Goal: Task Accomplishment & Management: Complete application form

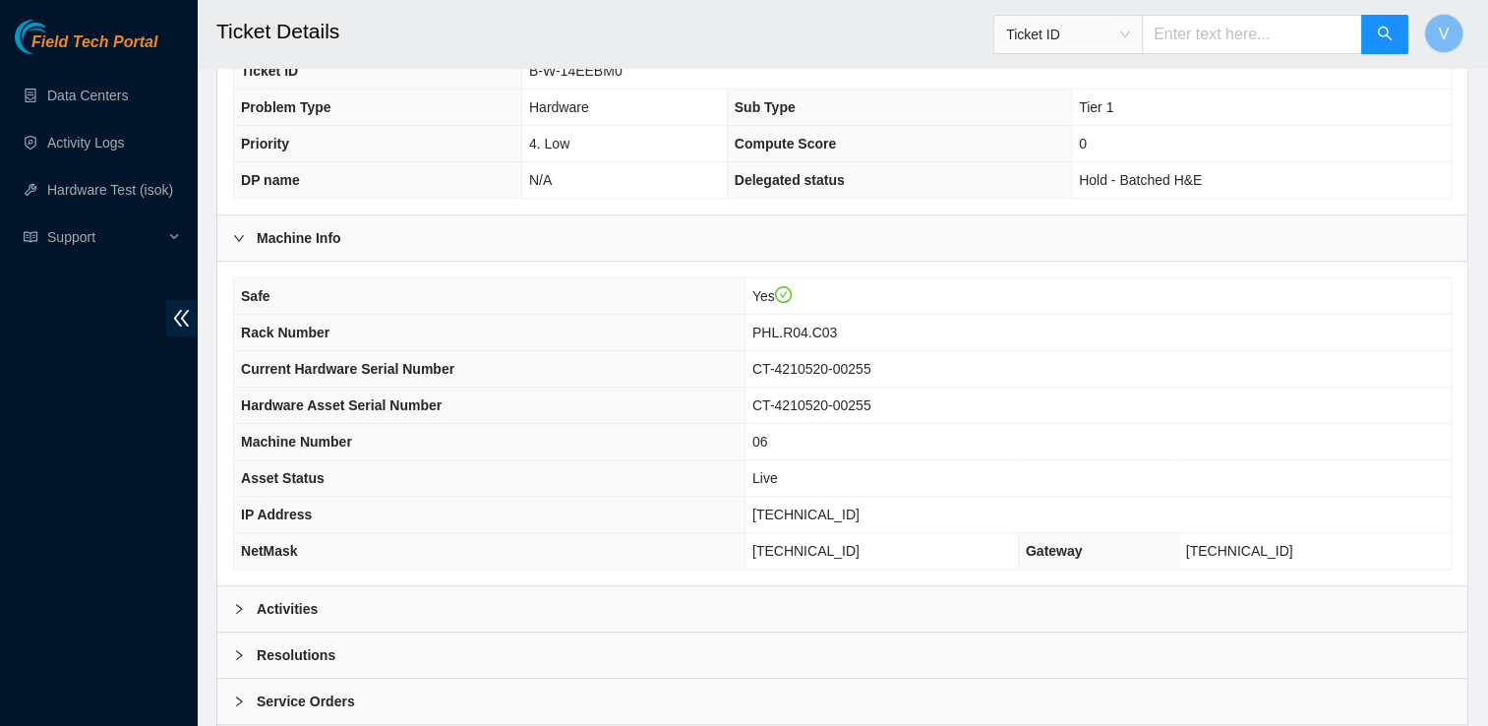
scroll to position [504, 0]
click at [303, 632] on div "Resolutions" at bounding box center [842, 654] width 1250 height 45
click at [299, 647] on b "Resolutions" at bounding box center [296, 654] width 79 height 22
click at [297, 606] on b "Activities" at bounding box center [287, 608] width 61 height 22
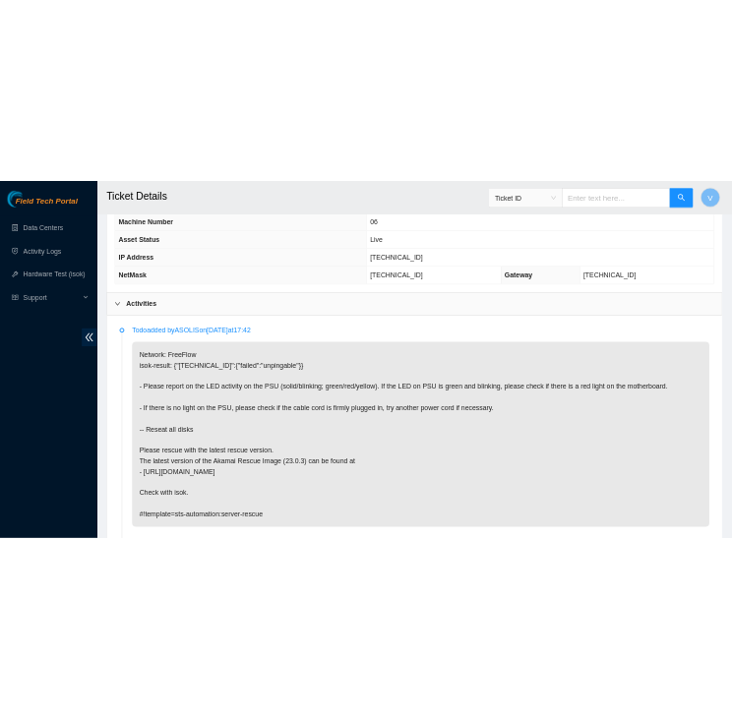
scroll to position [917, 0]
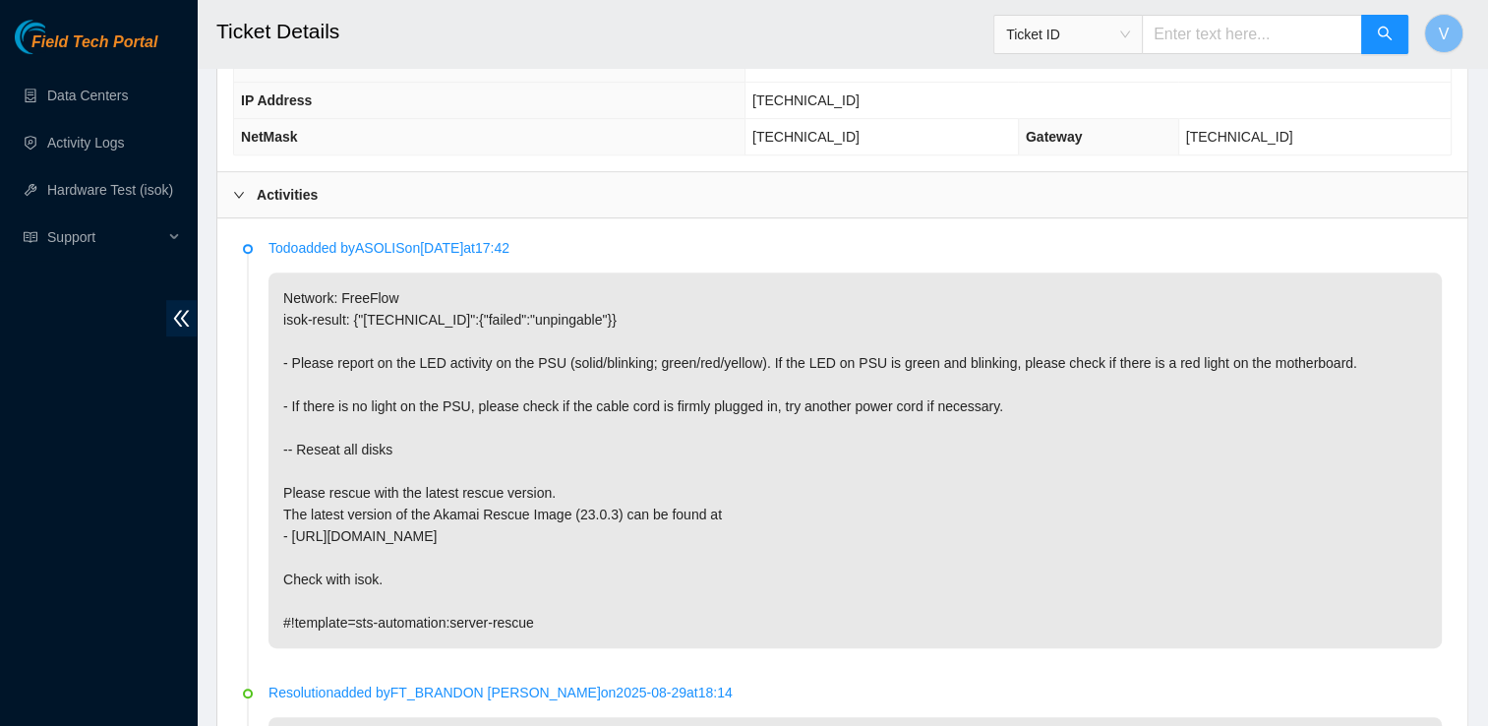
click at [821, 541] on p "Network: FreeFlow isok-result: {"184.25.204.73":{"failed":"unpingable"}} - Plea…" at bounding box center [856, 460] width 1174 height 376
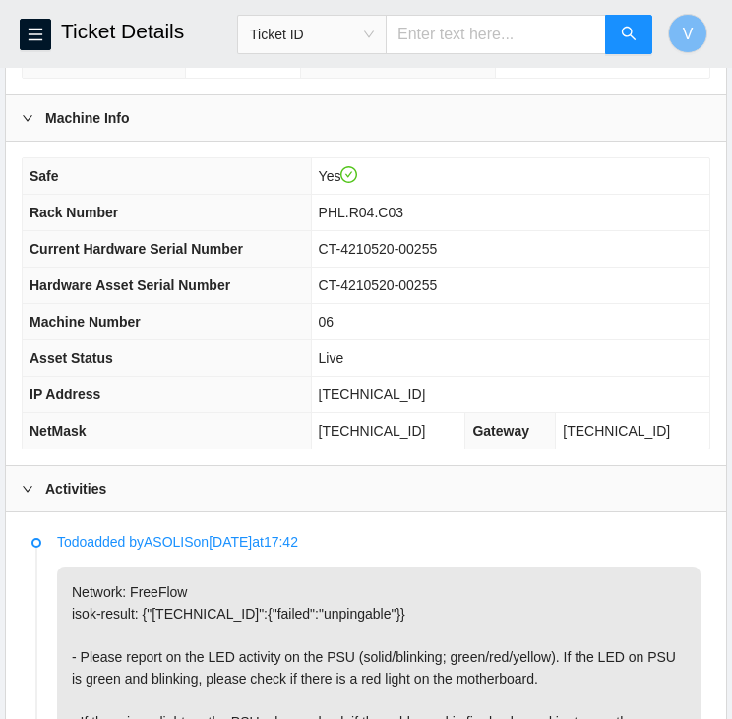
scroll to position [771, 0]
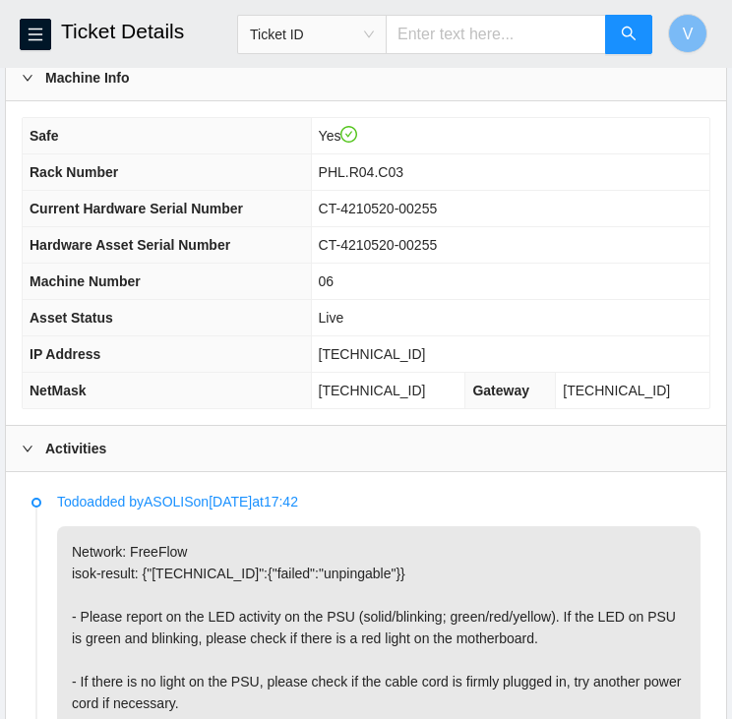
click at [396, 346] on span "[TECHNICAL_ID]" at bounding box center [372, 354] width 107 height 16
copy span "[TECHNICAL_ID]"
click at [30, 20] on button "button" at bounding box center [35, 34] width 31 height 31
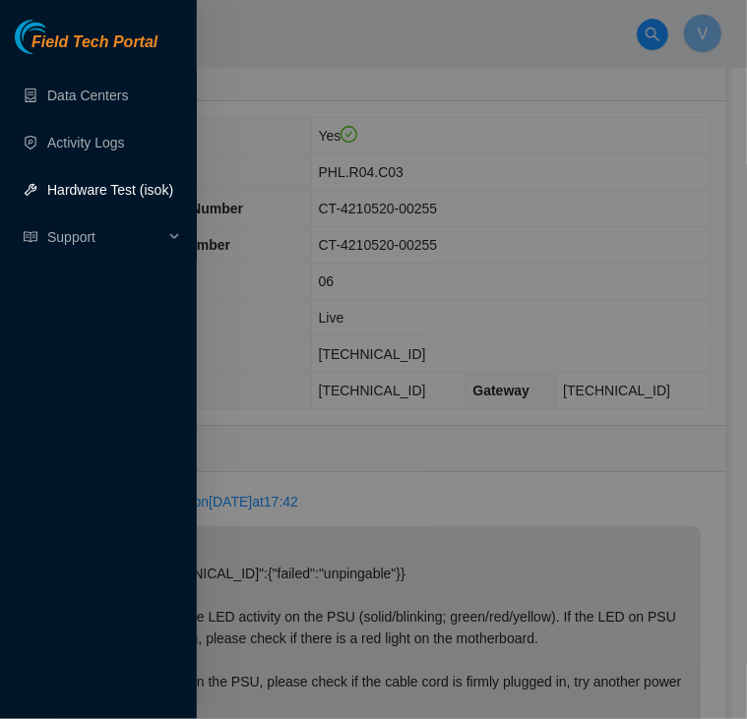
click at [453, 136] on div at bounding box center [373, 359] width 747 height 719
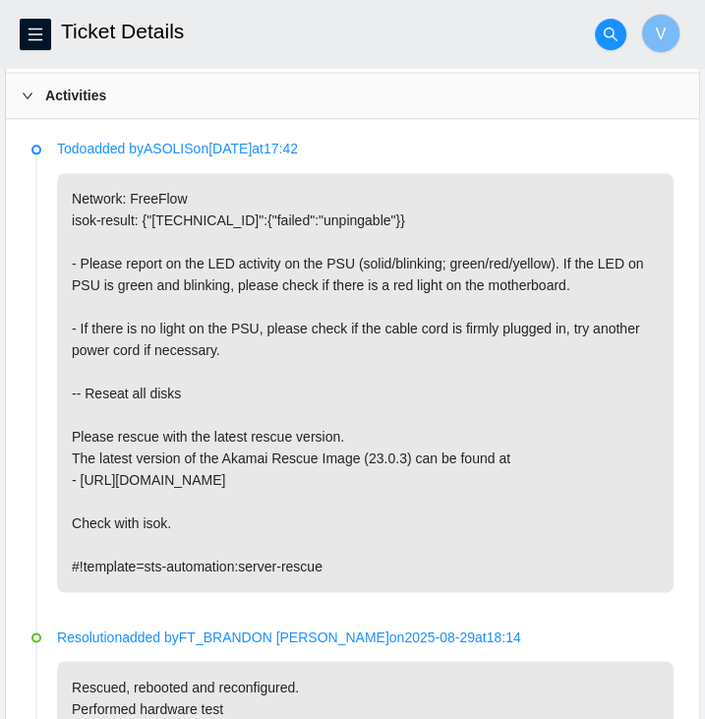
scroll to position [1121, 0]
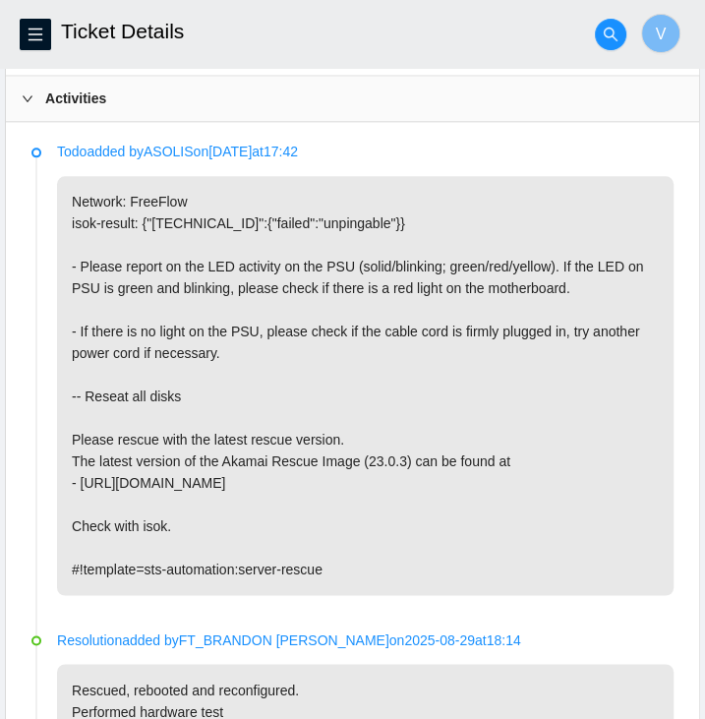
click at [46, 106] on div "Activities" at bounding box center [352, 98] width 693 height 45
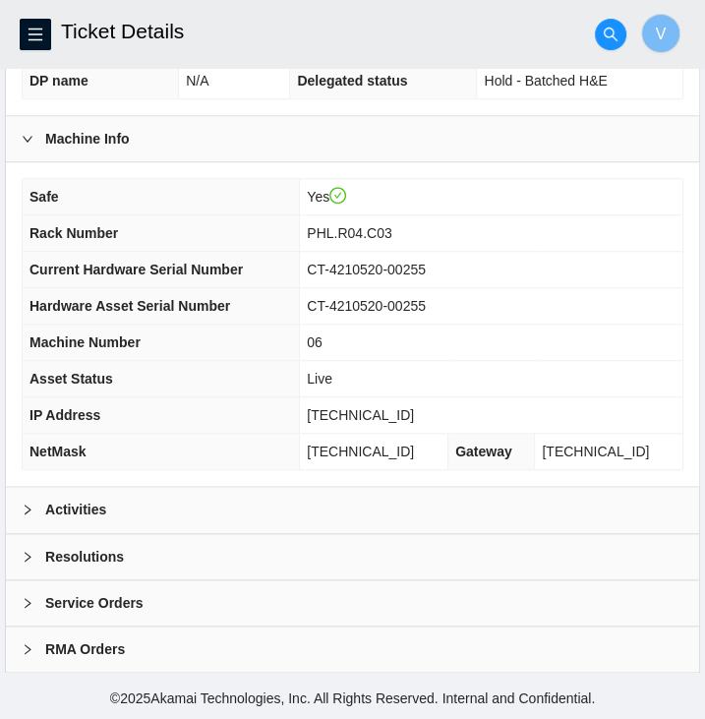
scroll to position [702, 0]
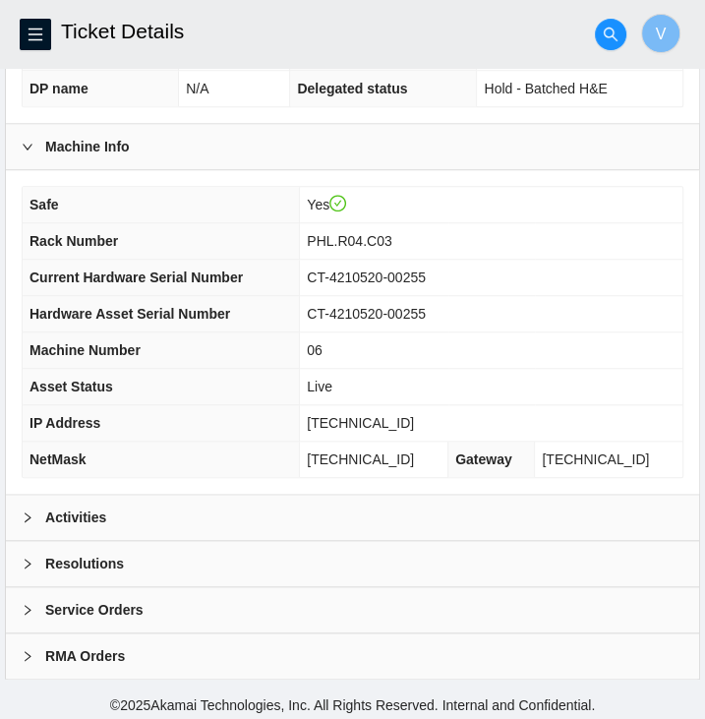
click at [97, 554] on b "Resolutions" at bounding box center [84, 564] width 79 height 22
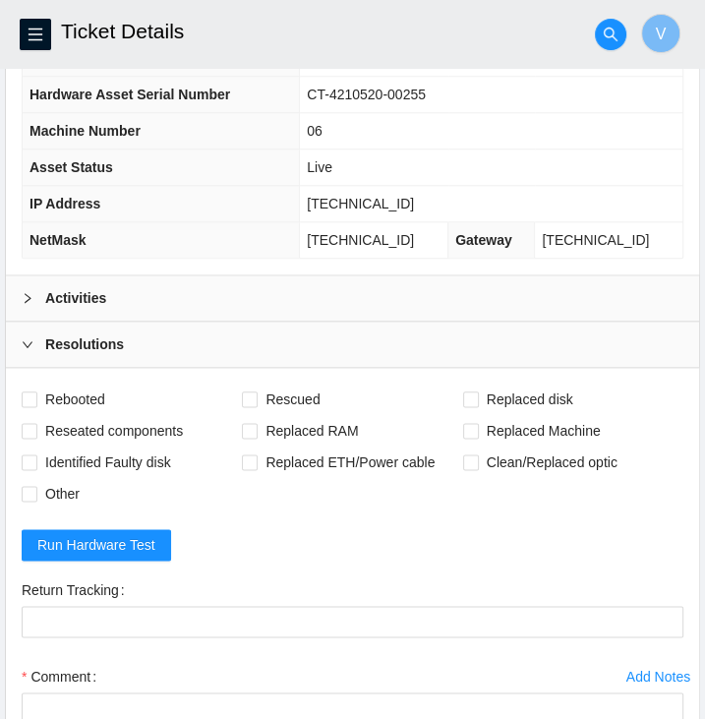
scroll to position [945, 0]
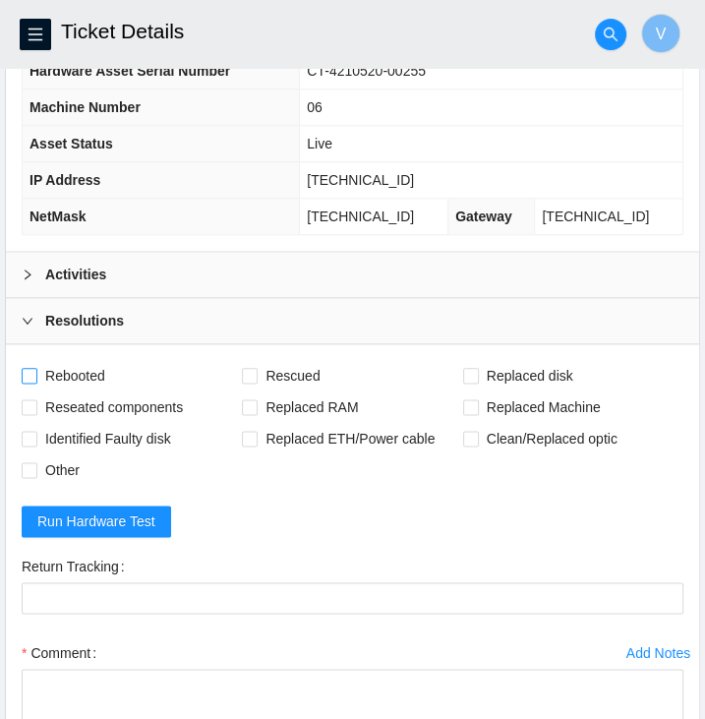
click at [81, 371] on span "Rebooted" at bounding box center [75, 375] width 76 height 31
click at [35, 371] on input "Rebooted" at bounding box center [29, 375] width 14 height 14
checkbox input "true"
click at [91, 397] on span "Reseated components" at bounding box center [113, 407] width 153 height 31
click at [35, 399] on input "Reseated components" at bounding box center [29, 406] width 14 height 14
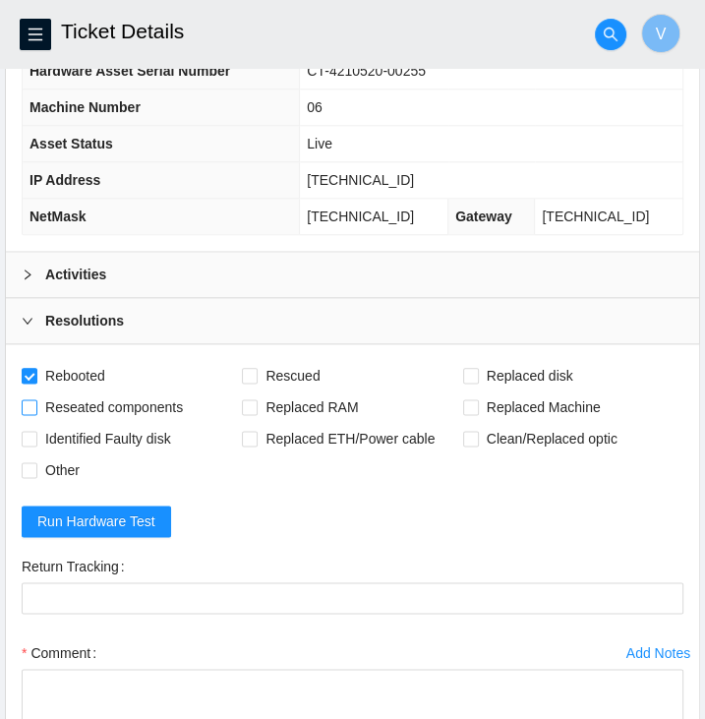
checkbox input "true"
click at [275, 365] on span "Rescued" at bounding box center [293, 375] width 70 height 31
click at [256, 368] on input "Rescued" at bounding box center [249, 375] width 14 height 14
checkbox input "true"
click at [134, 672] on textarea "Comment" at bounding box center [353, 706] width 662 height 75
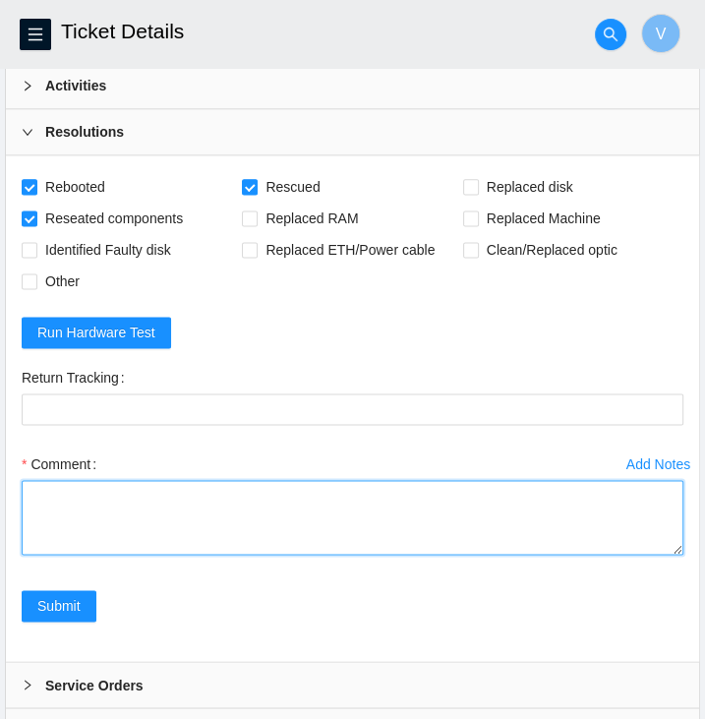
scroll to position [1135, 0]
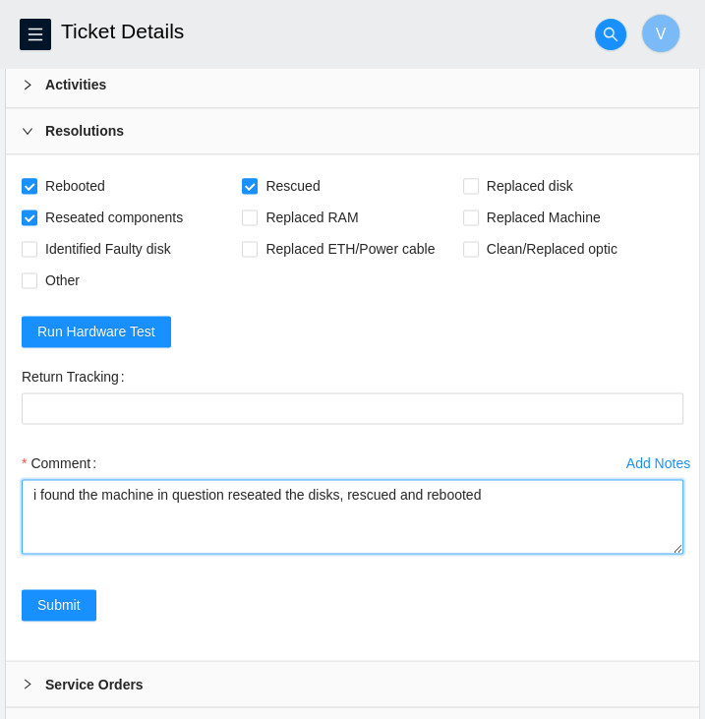
click at [515, 495] on textarea "i found the machine in question reseated the disks, rescued and rebooted" at bounding box center [353, 516] width 662 height 75
paste textarea "184.25.204.73 : passed: ok"
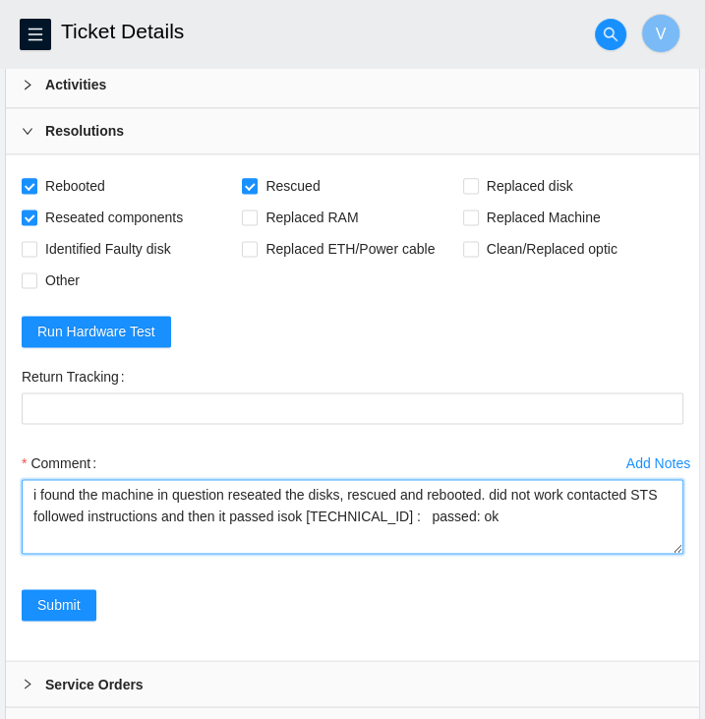
drag, startPoint x: 515, startPoint y: 495, endPoint x: 373, endPoint y: 580, distance: 166.3
click at [373, 580] on div "Add Notes Comment i found the machine in question reseated the disks, rescued a…" at bounding box center [353, 519] width 678 height 142
type textarea "i found the machine in question reseated the disks, rescued and rebooted. did n…"
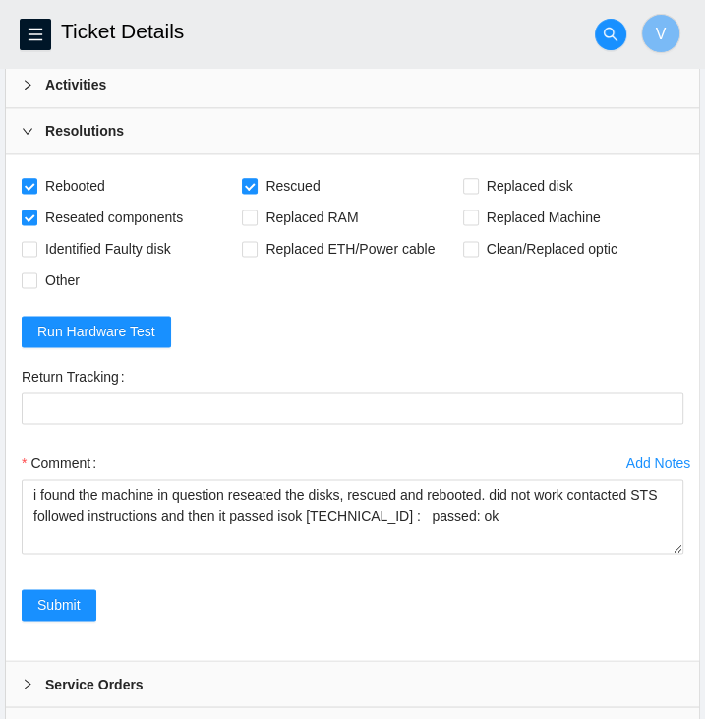
click at [373, 580] on div "Add Notes Comment i found the machine in question reseated the disks, rescued a…" at bounding box center [353, 519] width 678 height 142
click at [40, 605] on span "Submit" at bounding box center [58, 605] width 43 height 22
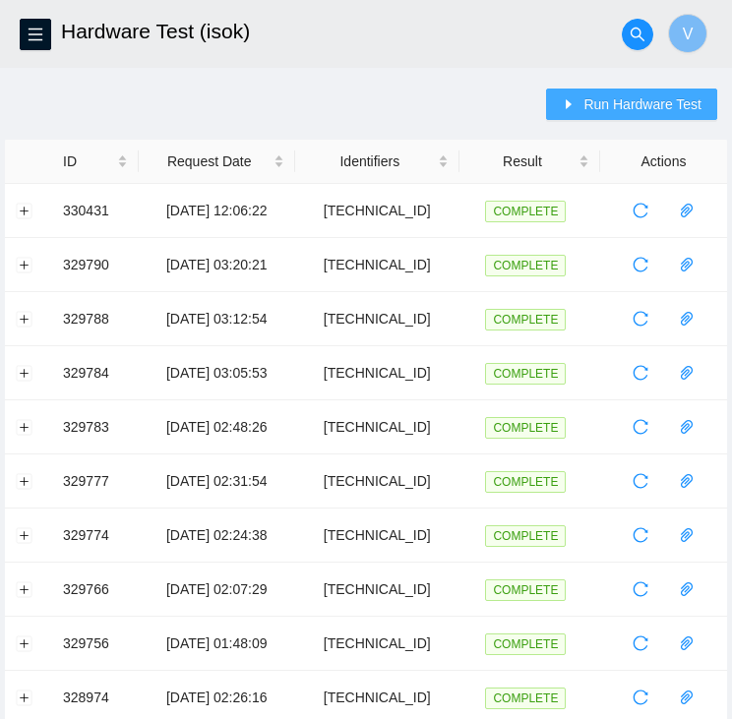
click at [673, 97] on span "Run Hardware Test" at bounding box center [642, 104] width 118 height 22
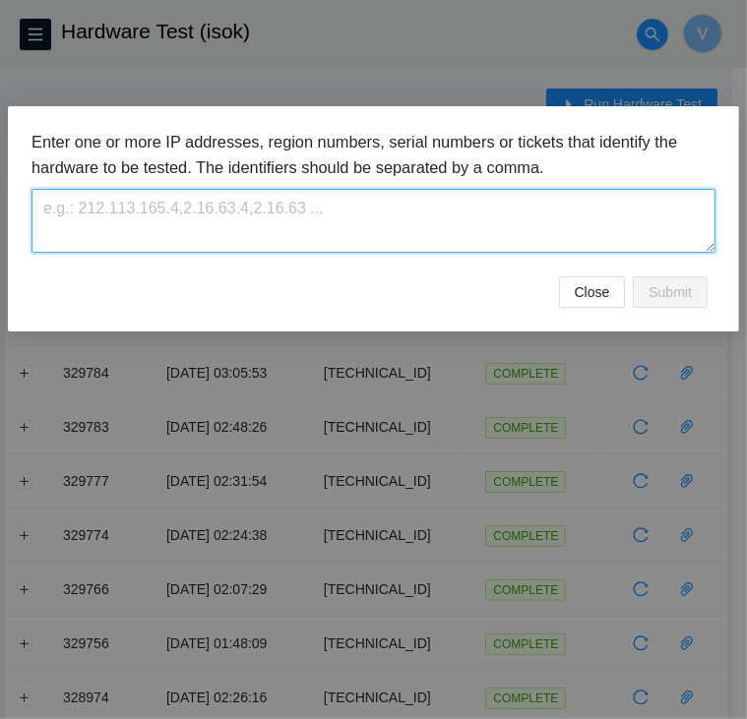
click at [424, 231] on textarea at bounding box center [373, 221] width 684 height 64
paste textarea "[TECHNICAL_ID]"
type textarea "[TECHNICAL_ID]"
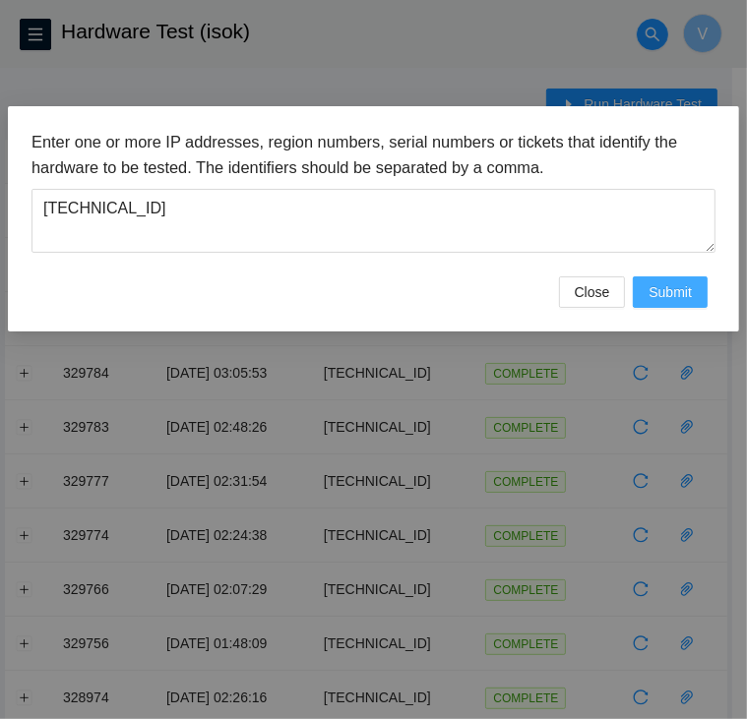
click at [673, 284] on span "Submit" at bounding box center [669, 292] width 43 height 22
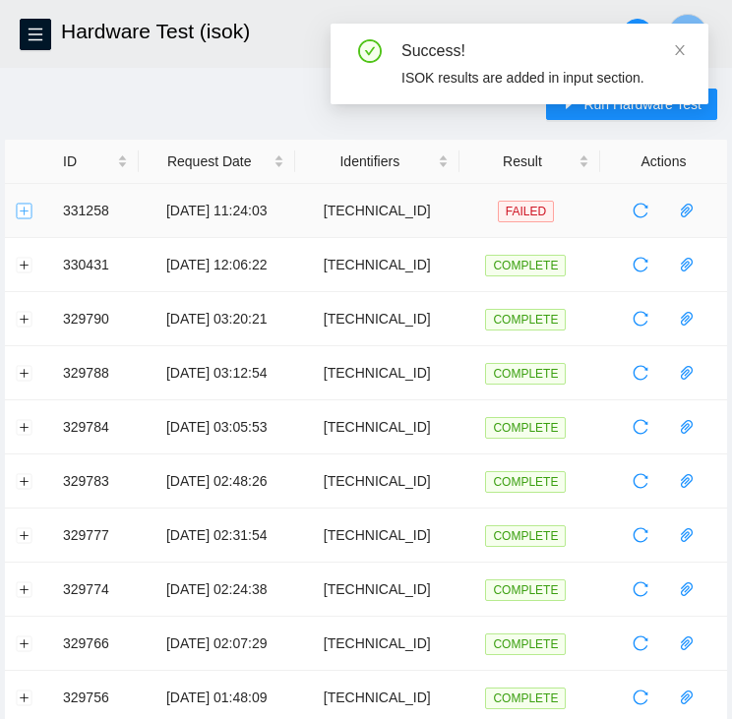
click at [20, 214] on button "Expand row" at bounding box center [25, 211] width 16 height 16
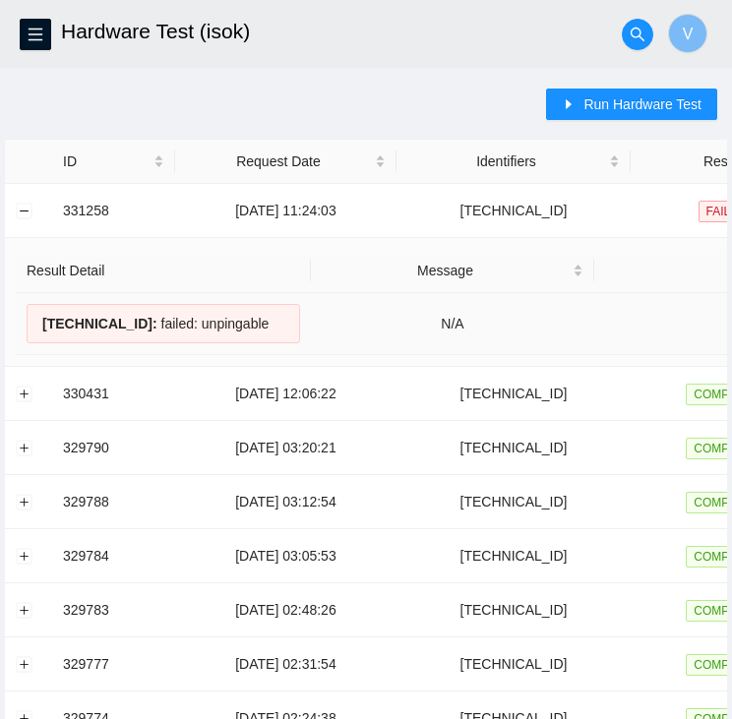
drag, startPoint x: 268, startPoint y: 322, endPoint x: 37, endPoint y: 319, distance: 230.2
click at [37, 319] on div "184.25.204.73 : failed: unpingable" at bounding box center [163, 323] width 273 height 39
copy div "184.25.204.73 : failed: unpingable"
click at [629, 101] on span "Run Hardware Test" at bounding box center [642, 104] width 118 height 22
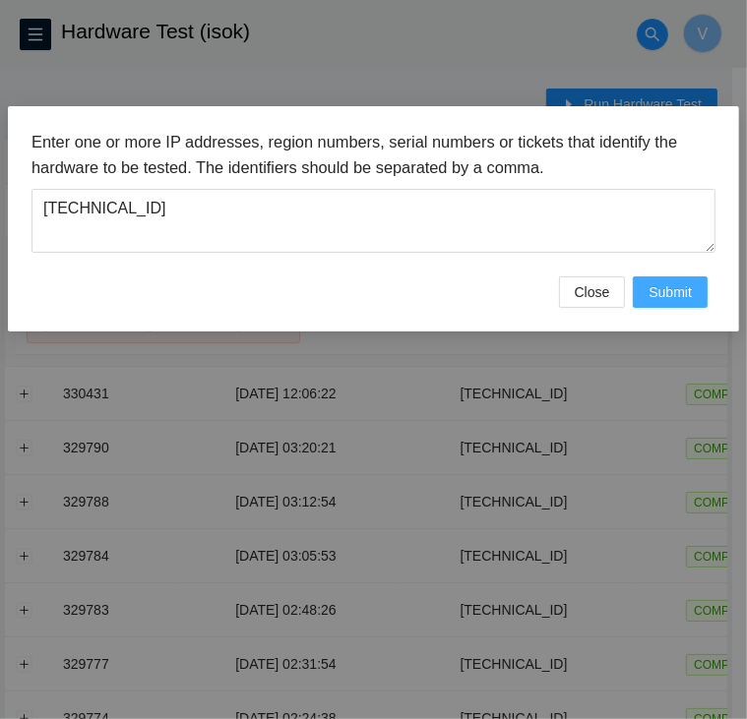
click at [649, 286] on span "Submit" at bounding box center [669, 292] width 43 height 22
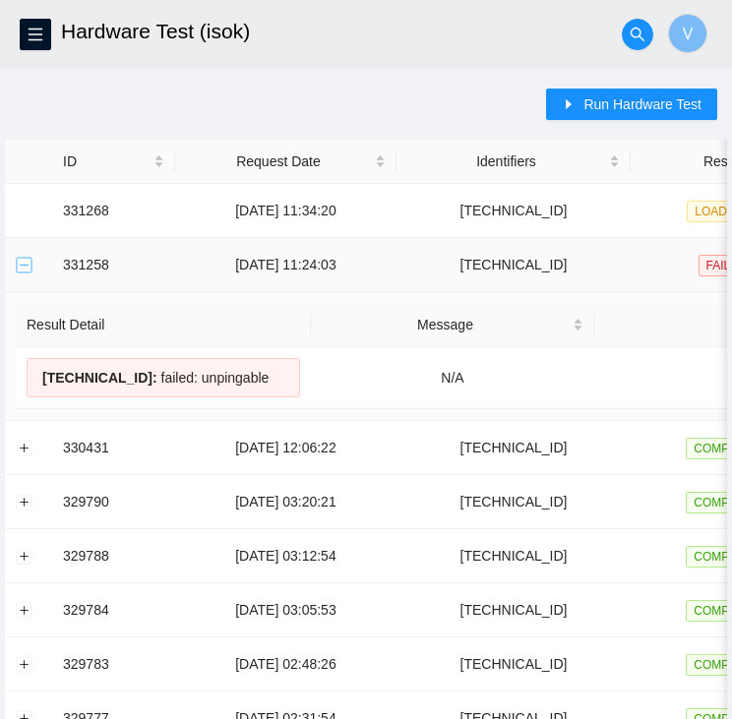
click at [22, 263] on button "Collapse row" at bounding box center [25, 265] width 16 height 16
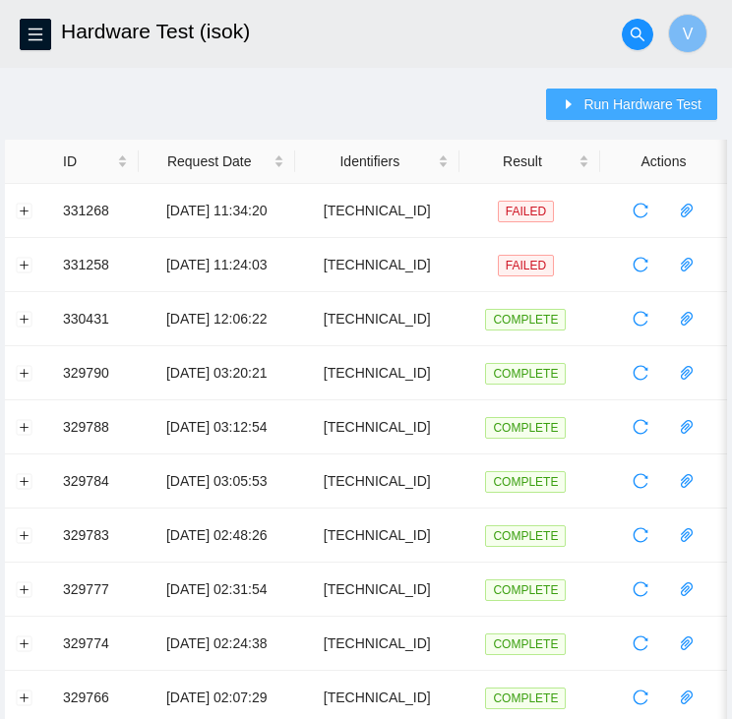
click at [600, 93] on span "Run Hardware Test" at bounding box center [642, 104] width 118 height 22
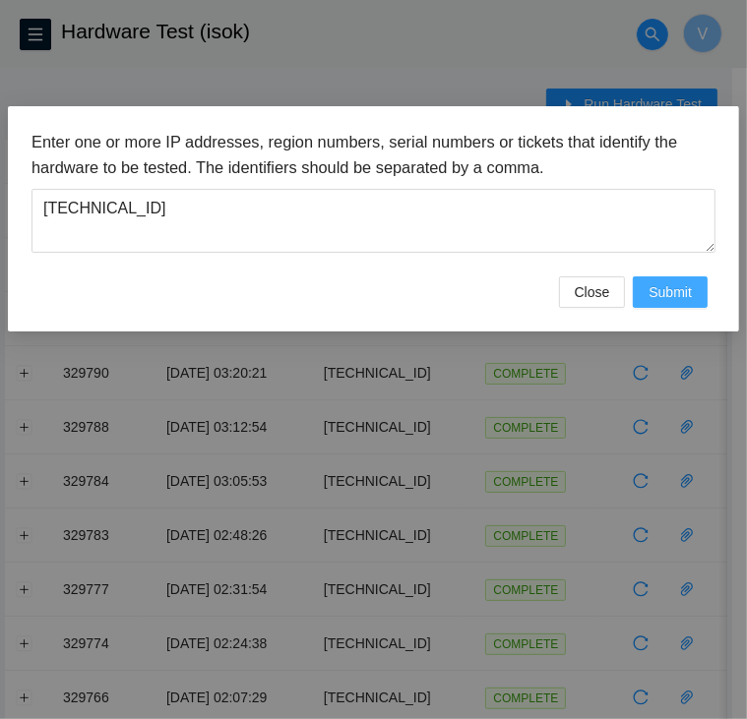
click at [653, 295] on span "Submit" at bounding box center [669, 292] width 43 height 22
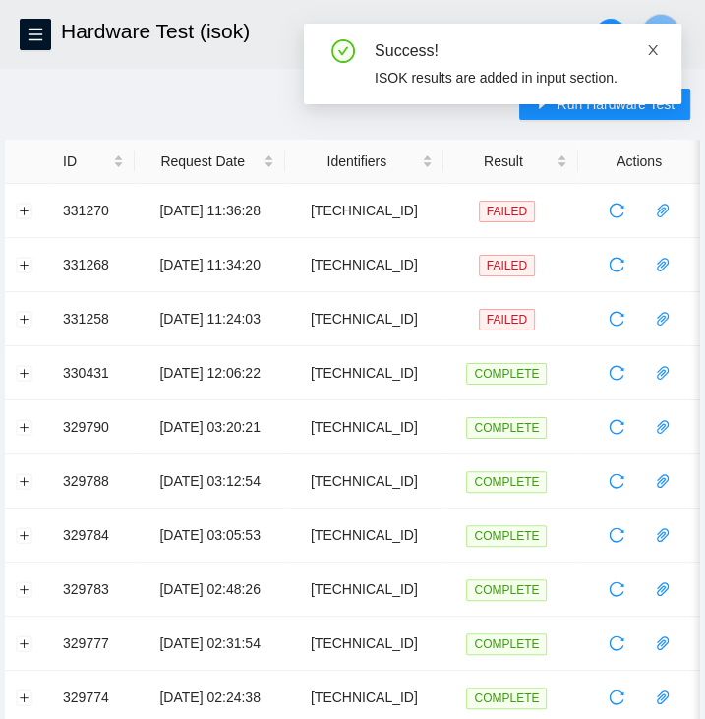
click at [651, 52] on icon "close" at bounding box center [653, 50] width 10 height 10
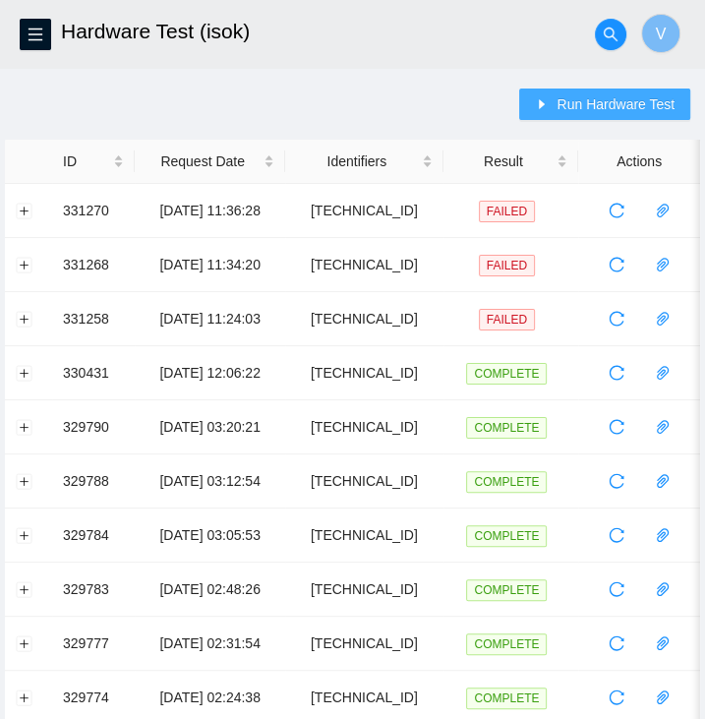
click at [576, 109] on span "Run Hardware Test" at bounding box center [616, 104] width 118 height 22
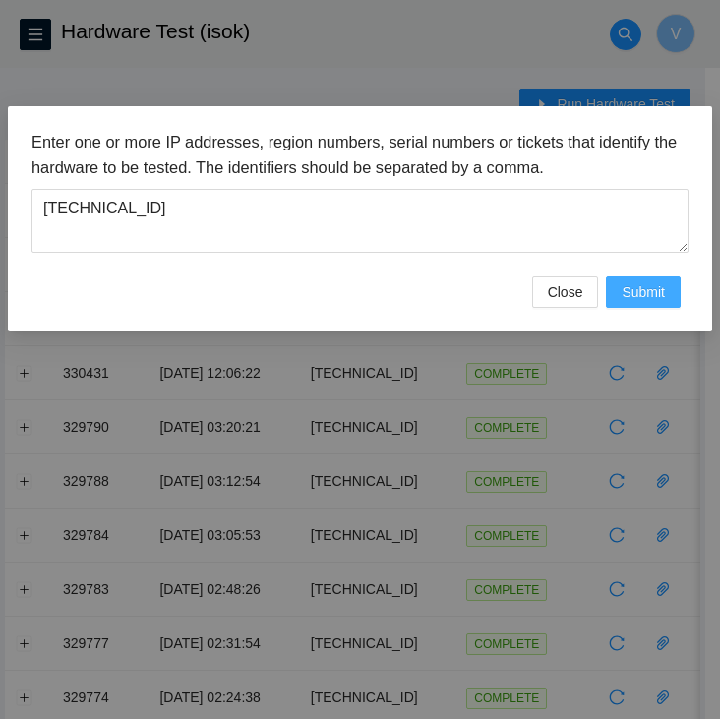
click at [651, 295] on span "Submit" at bounding box center [643, 292] width 43 height 22
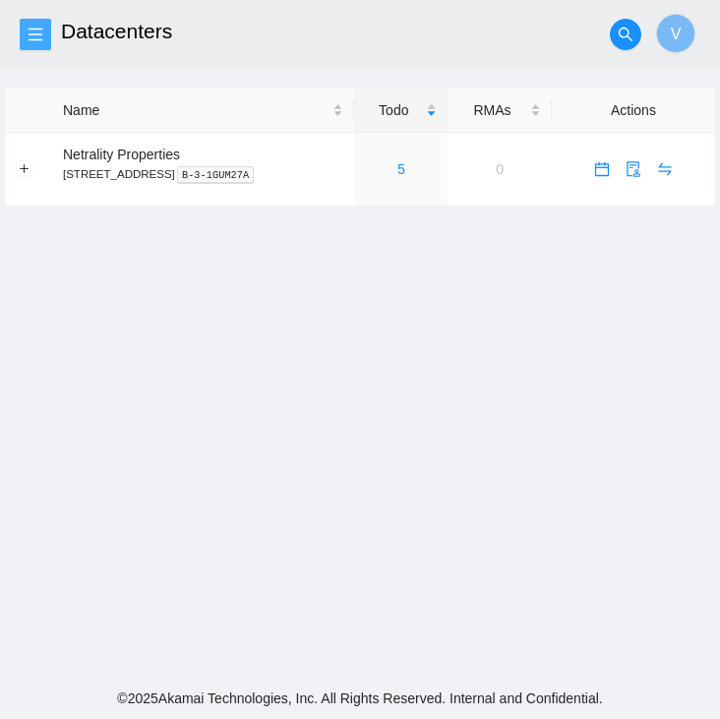
click at [20, 30] on button "button" at bounding box center [35, 34] width 31 height 31
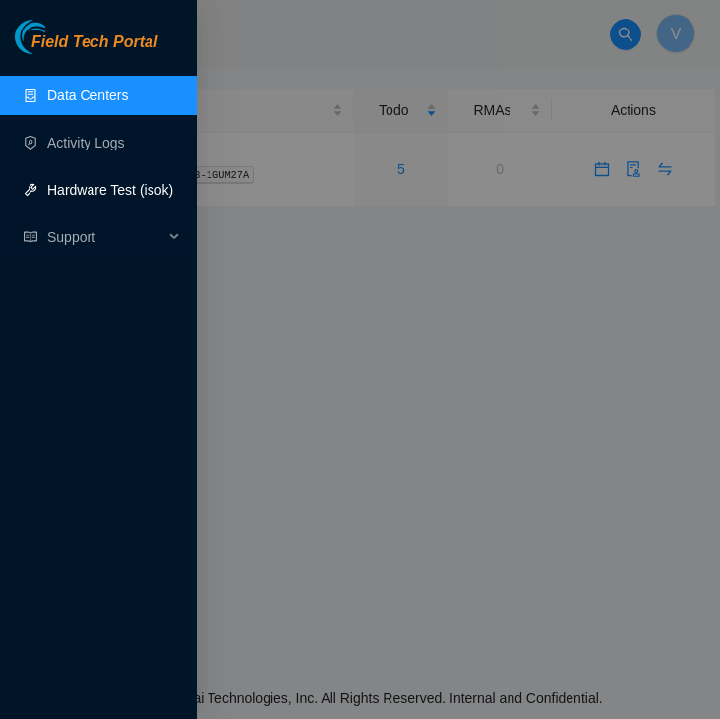
click at [64, 188] on link "Hardware Test (isok)" at bounding box center [110, 190] width 126 height 16
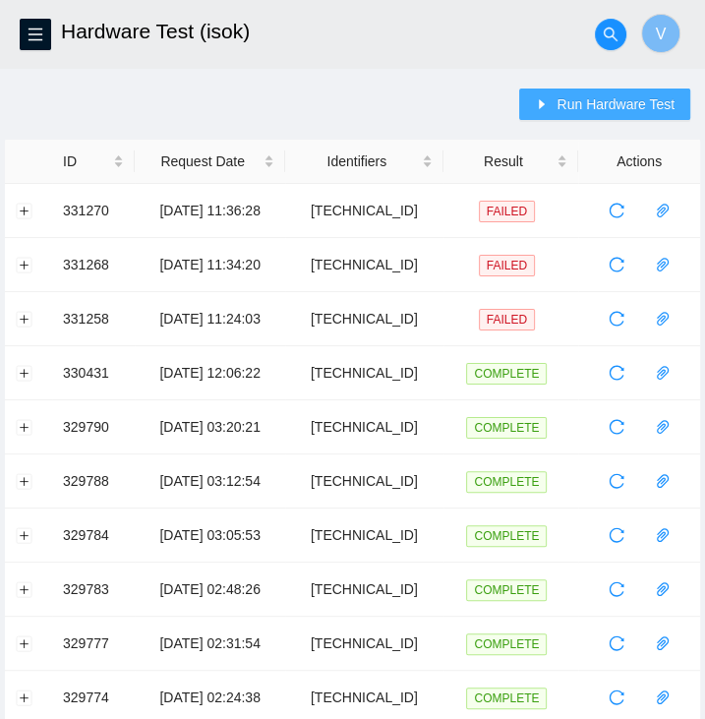
click at [587, 106] on span "Run Hardware Test" at bounding box center [616, 104] width 118 height 22
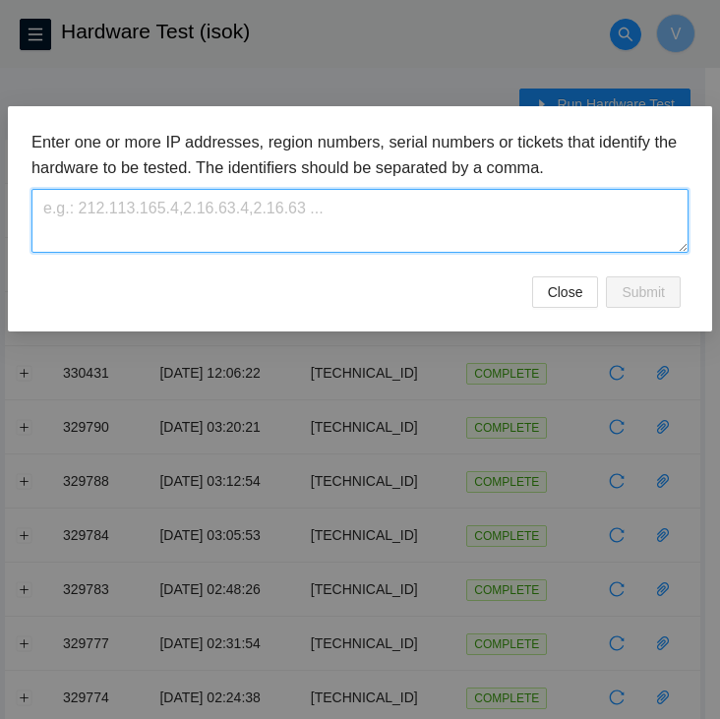
click at [559, 206] on textarea at bounding box center [359, 221] width 657 height 64
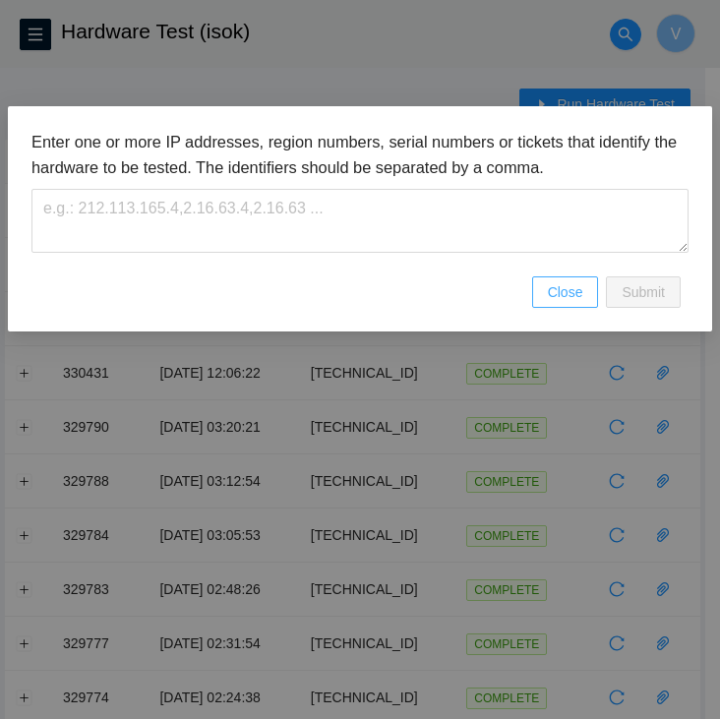
click at [579, 292] on span "Close" at bounding box center [565, 292] width 35 height 22
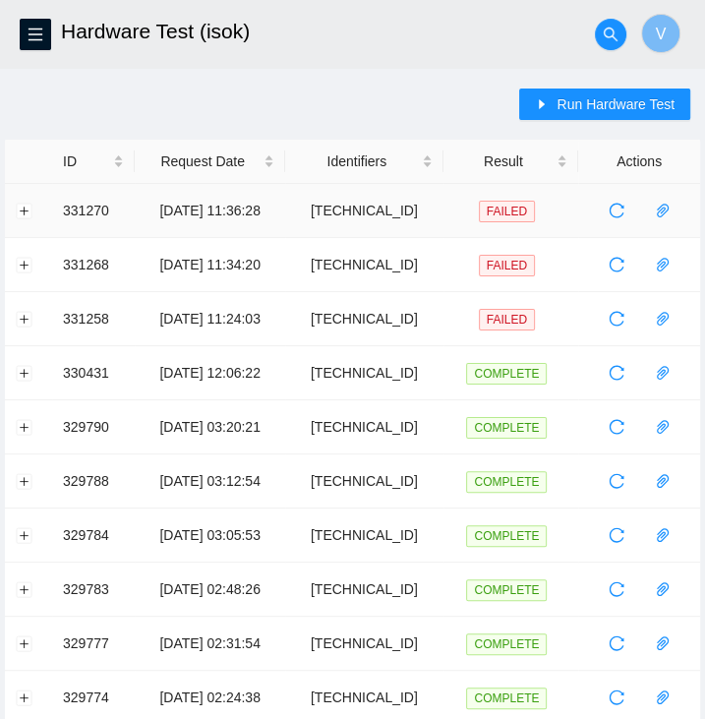
click at [417, 211] on td "[TECHNICAL_ID]" at bounding box center [364, 211] width 158 height 54
copy td "[TECHNICAL_ID]"
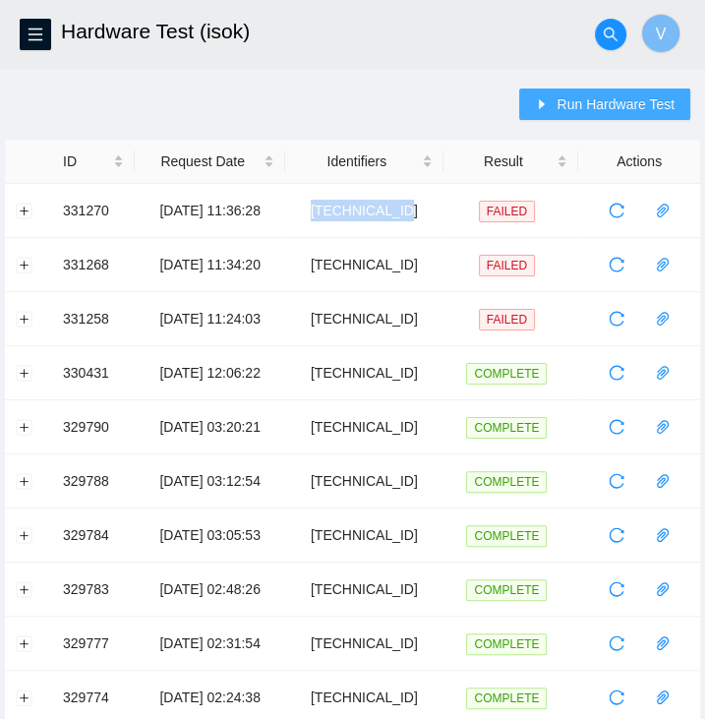
click at [586, 117] on button "Run Hardware Test" at bounding box center [604, 104] width 171 height 31
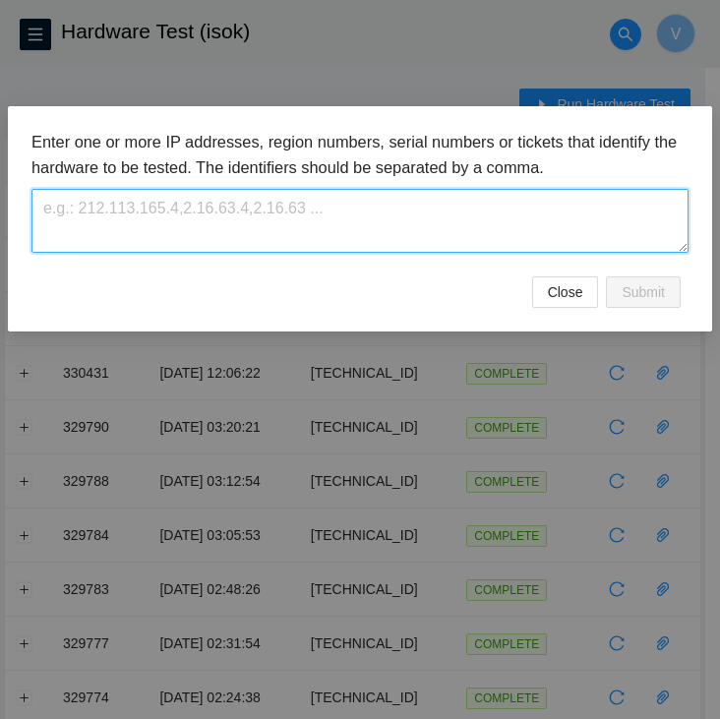
click at [456, 208] on textarea at bounding box center [359, 221] width 657 height 64
paste textarea "[TECHNICAL_ID]"
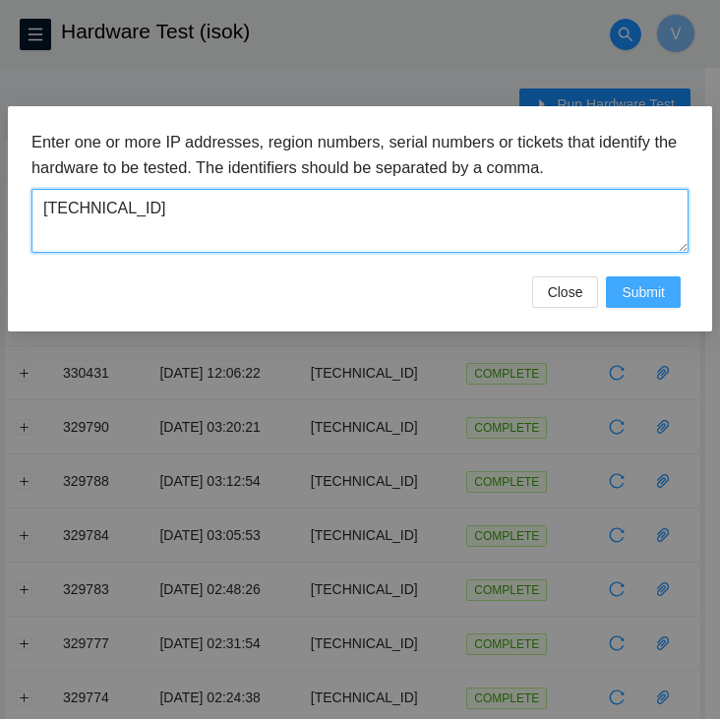
type textarea "[TECHNICAL_ID]"
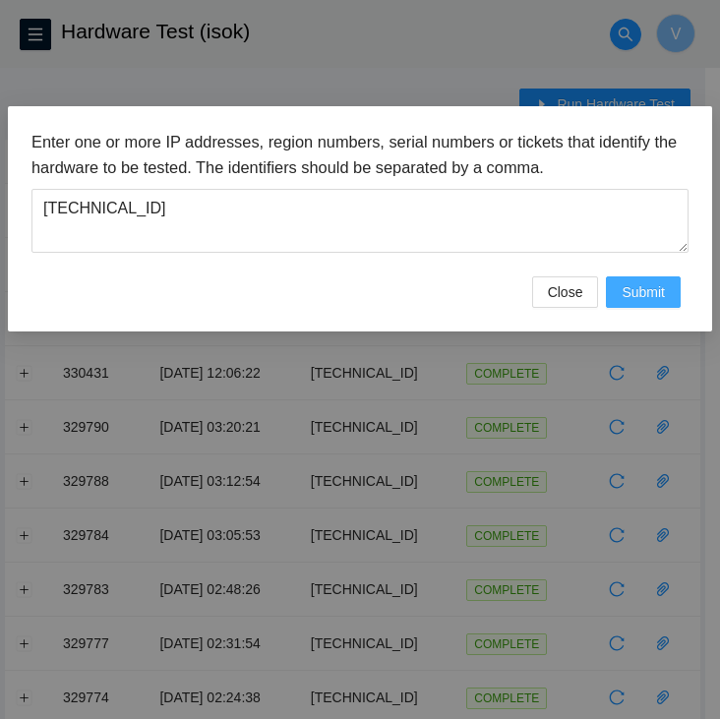
click at [645, 290] on span "Submit" at bounding box center [643, 292] width 43 height 22
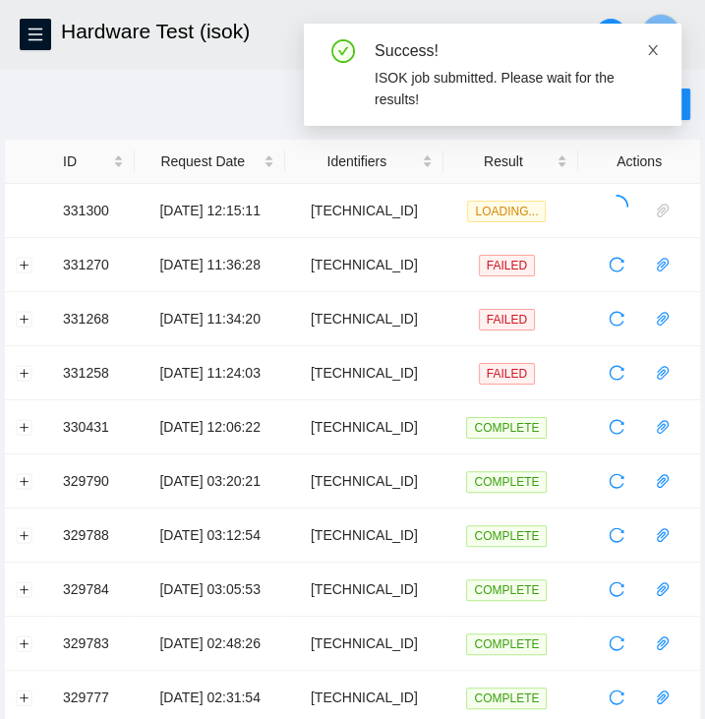
click at [649, 53] on icon "close" at bounding box center [653, 50] width 10 height 10
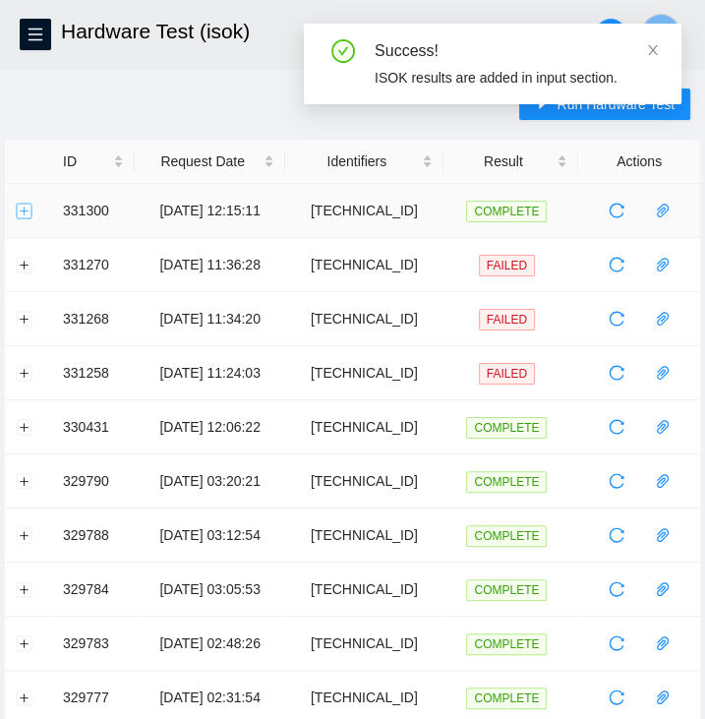
click at [20, 205] on button "Expand row" at bounding box center [25, 211] width 16 height 16
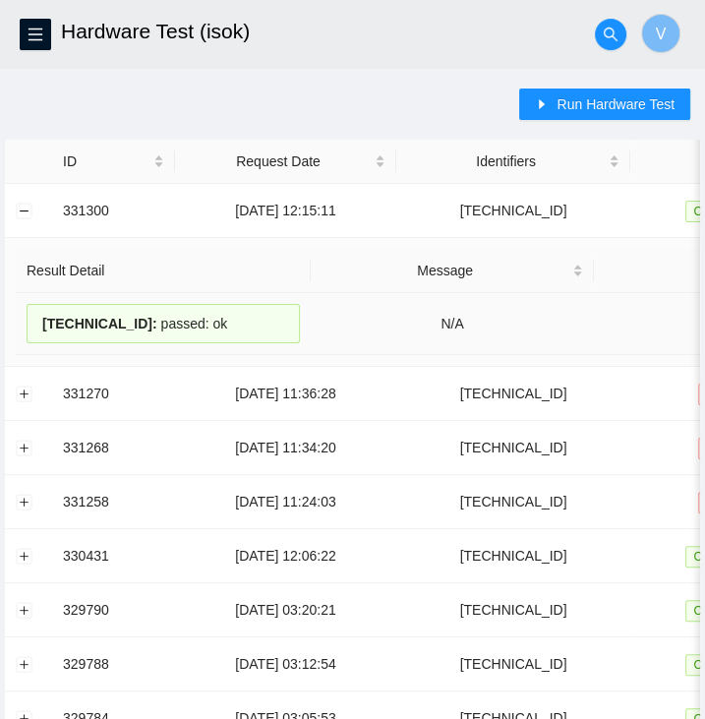
drag, startPoint x: 236, startPoint y: 326, endPoint x: 42, endPoint y: 311, distance: 194.3
click at [42, 311] on div "184.25.204.73 : passed: ok" at bounding box center [163, 323] width 273 height 39
copy div "184.25.204.73 : passed: ok"
